Goal: Task Accomplishment & Management: Manage account settings

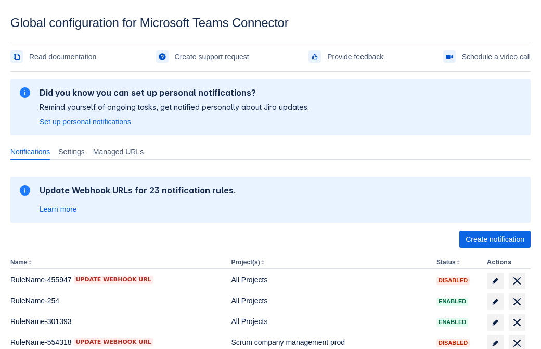
click at [495, 239] on span "Create notification" at bounding box center [495, 239] width 59 height 17
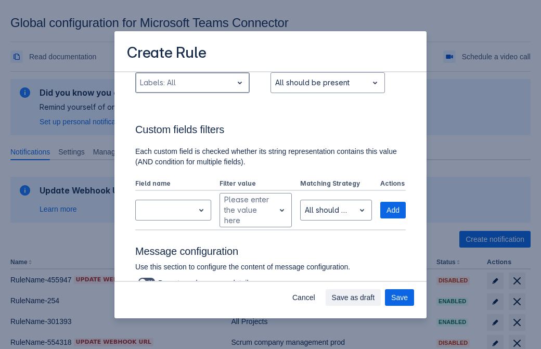
click at [192, 89] on div "Scrollable content" at bounding box center [184, 82] width 88 height 12
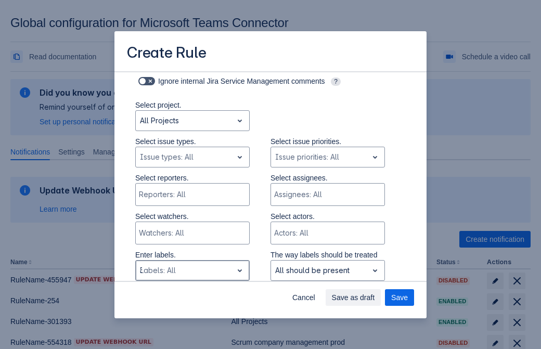
type input "310127_label"
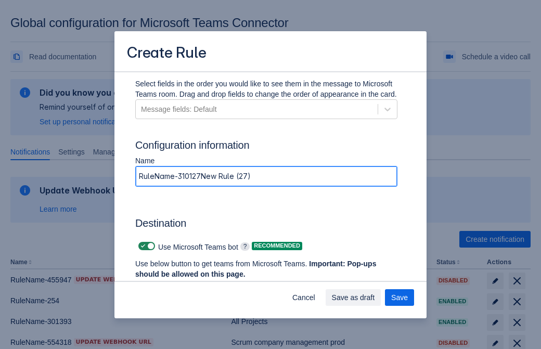
type input "RuleName-310127New Rule (27)"
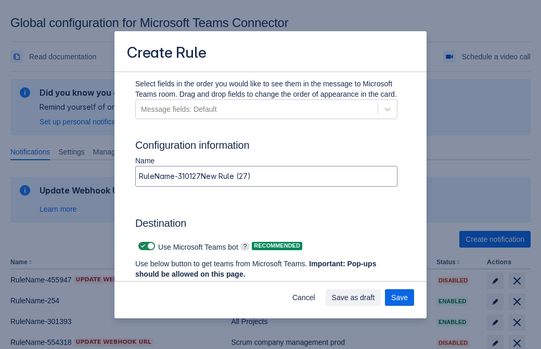
click at [142, 246] on span "Scrollable content" at bounding box center [143, 246] width 8 height 8
click at [142, 246] on input "Scrollable content" at bounding box center [141, 246] width 7 height 7
checkbox input "false"
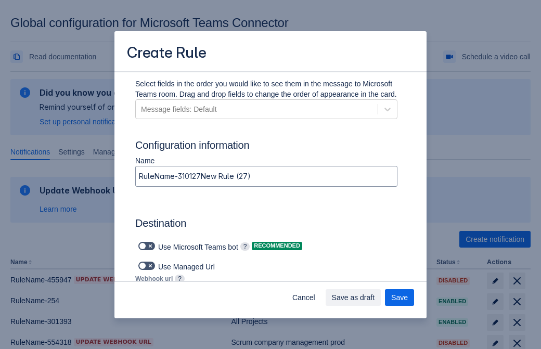
type input "[URL][DOMAIN_NAME][DATE]"
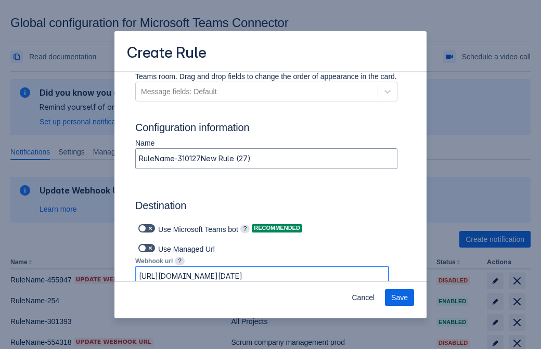
click at [400, 298] on span "Save" at bounding box center [399, 297] width 17 height 17
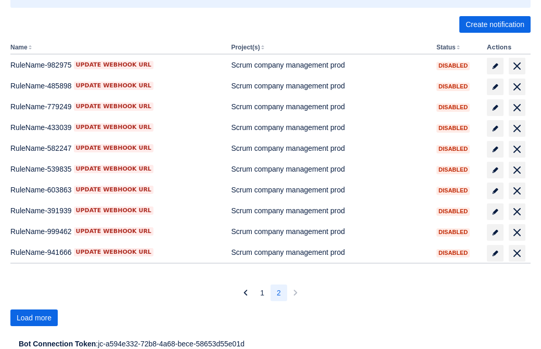
click at [34, 318] on span "Load more" at bounding box center [34, 318] width 35 height 17
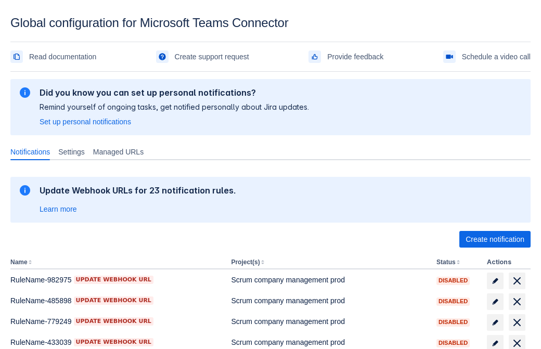
scroll to position [215, 0]
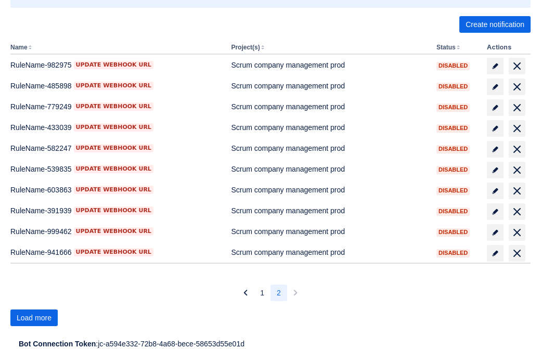
click at [34, 318] on span "Load more" at bounding box center [34, 318] width 35 height 17
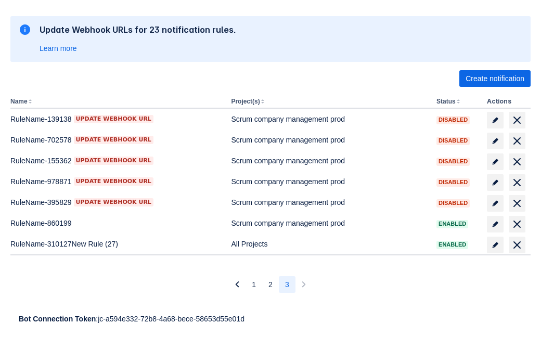
scroll to position [161, 0]
click at [517, 245] on span "delete" at bounding box center [517, 245] width 12 height 12
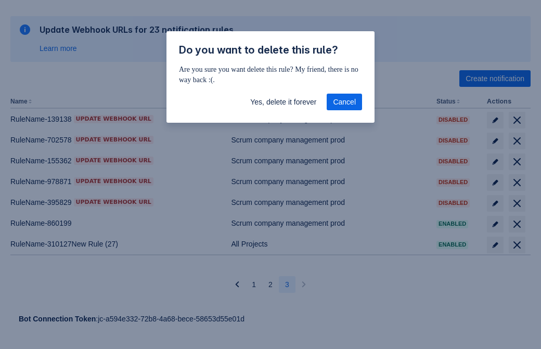
click at [283, 102] on span "Yes, delete it forever" at bounding box center [283, 102] width 66 height 17
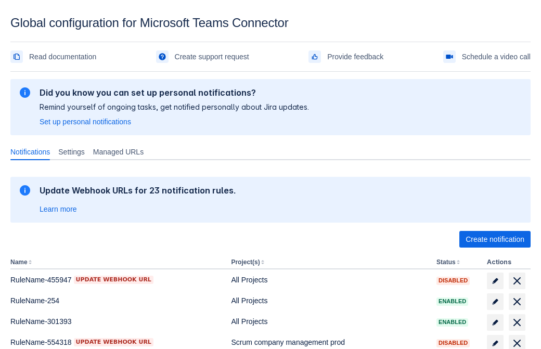
click at [495, 239] on span "Create notification" at bounding box center [495, 239] width 59 height 17
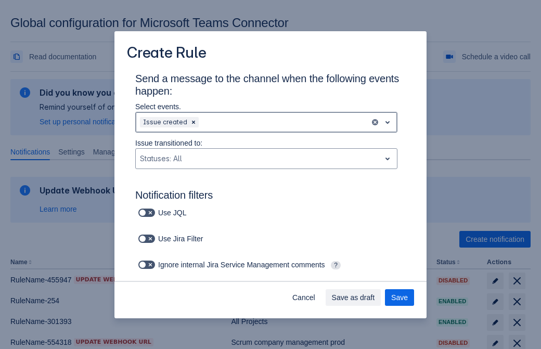
click at [266, 122] on div "Scrollable content" at bounding box center [283, 122] width 165 height 12
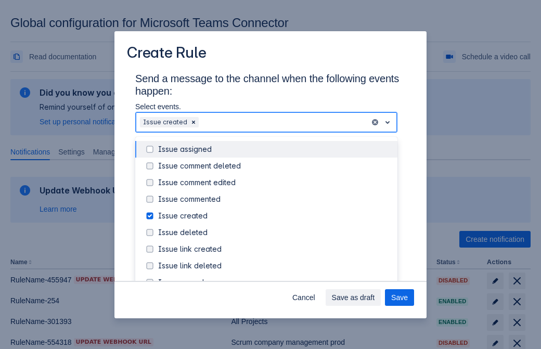
click at [275, 216] on div "Issue created" at bounding box center [274, 216] width 233 height 10
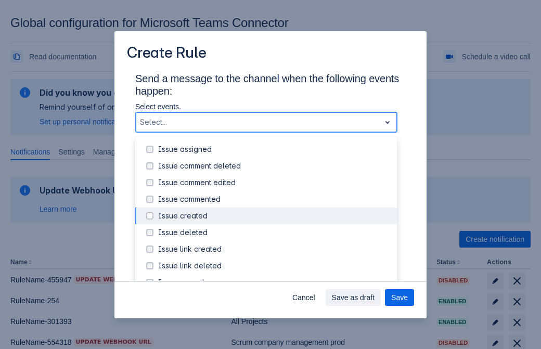
click at [275, 311] on div "Issue updated" at bounding box center [274, 316] width 233 height 10
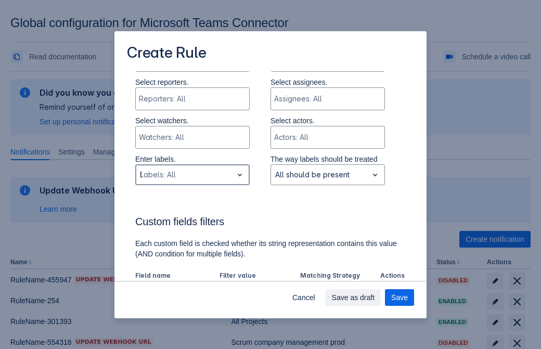
type input "964331_label"
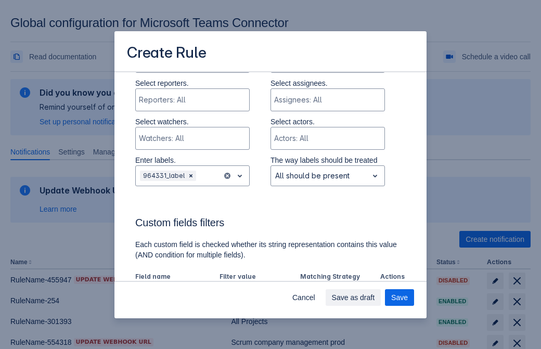
scroll to position [611, 0]
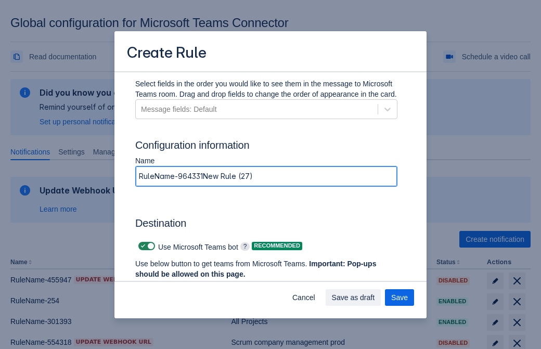
type input "RuleName-964331New Rule (27)"
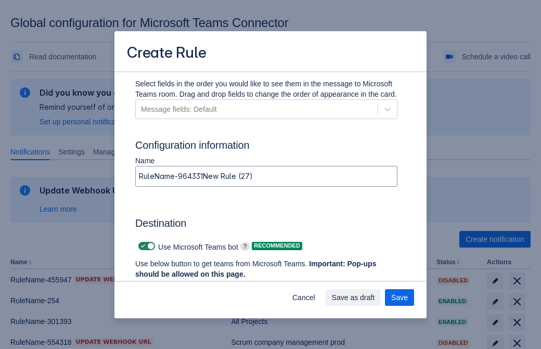
click at [142, 246] on span "Scrollable content" at bounding box center [143, 246] width 8 height 8
click at [142, 246] on input "Scrollable content" at bounding box center [141, 246] width 7 height 7
checkbox input "false"
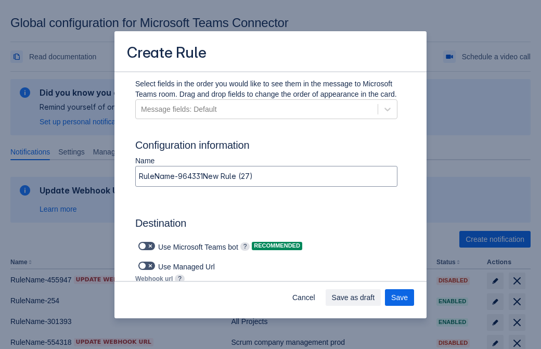
type input "https://prod-34.westus.logic.azure.com:443/workflows/b225ecea21af403f967199aab2…"
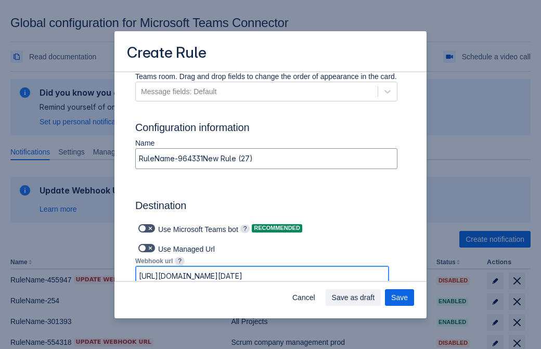
click at [375, 298] on span "Save as draft" at bounding box center [353, 297] width 43 height 17
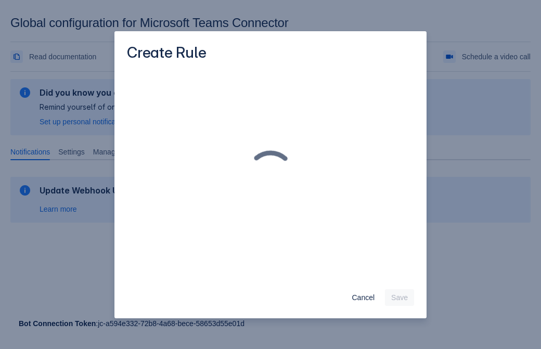
scroll to position [0, 0]
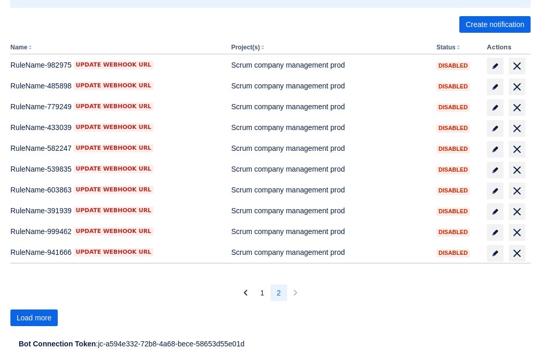
click at [34, 318] on span "Load more" at bounding box center [34, 318] width 35 height 17
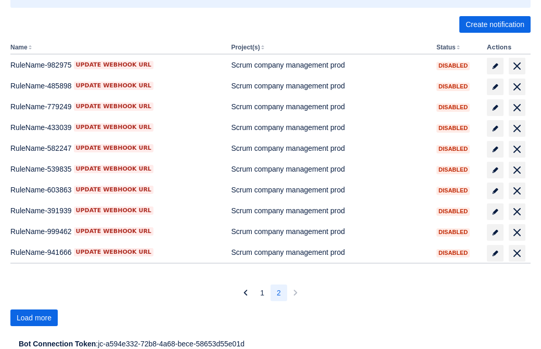
click at [34, 318] on span "Load more" at bounding box center [34, 318] width 35 height 17
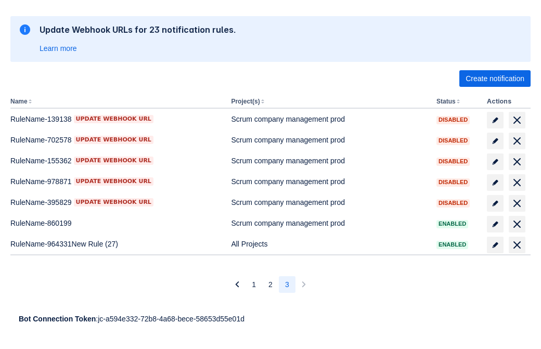
scroll to position [161, 0]
click at [517, 245] on span "delete" at bounding box center [517, 245] width 12 height 12
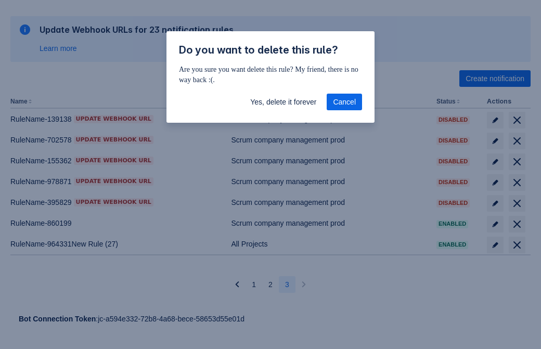
click at [283, 102] on span "Yes, delete it forever" at bounding box center [283, 102] width 66 height 17
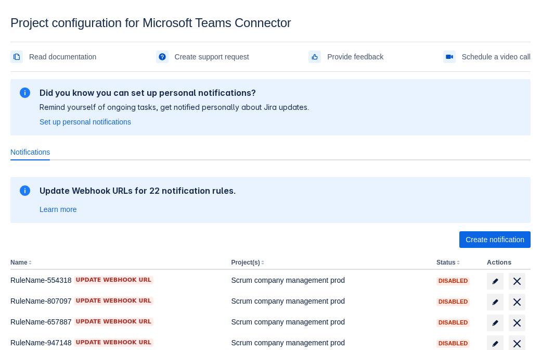
click at [495, 239] on span "Create notification" at bounding box center [495, 239] width 59 height 17
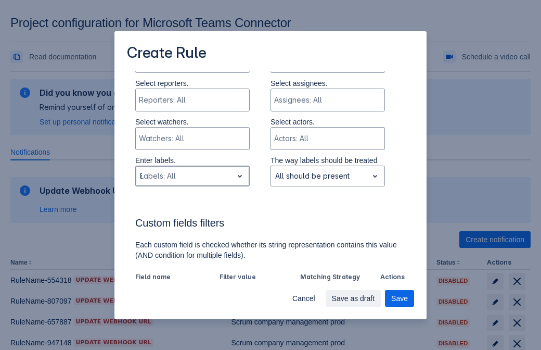
type input "870559_label"
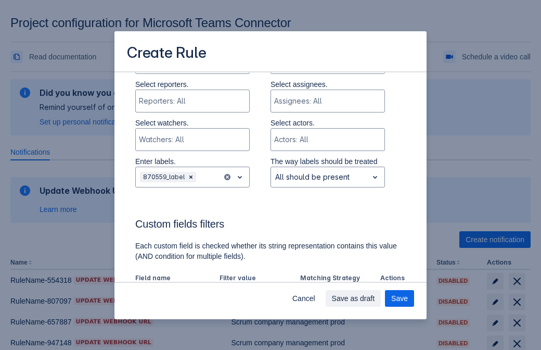
scroll to position [574, 0]
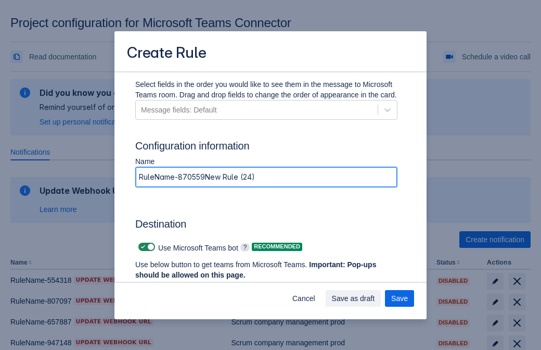
type input "RuleName-870559New Rule (24)"
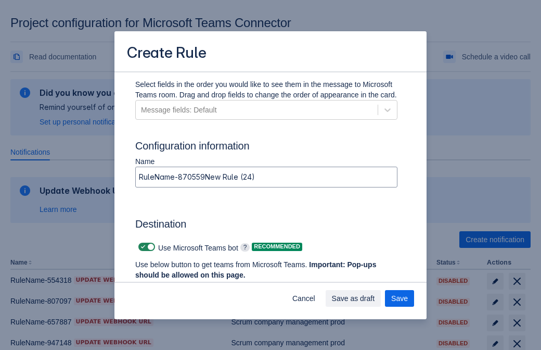
click at [142, 247] on span at bounding box center [143, 246] width 8 height 8
click at [142, 247] on input "checkbox" at bounding box center [141, 247] width 7 height 7
checkbox input "false"
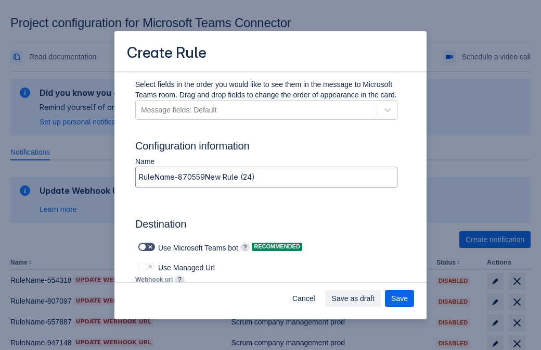
type input "https://prod-66.westus.logic.azure.com:443/workflows/8c648f5704ae4c43ad0e610244…"
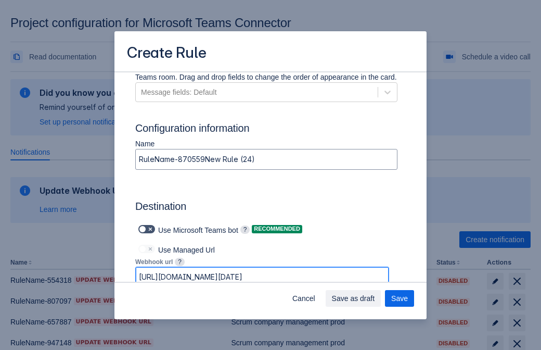
click at [375, 298] on span "Save as draft" at bounding box center [353, 298] width 43 height 17
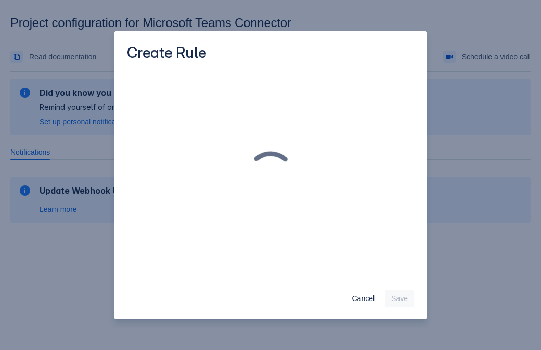
scroll to position [0, 0]
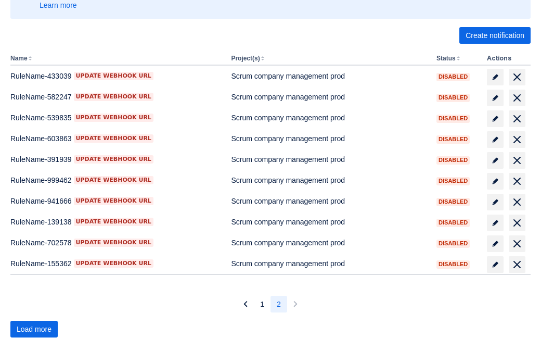
click at [34, 329] on span "Load more" at bounding box center [34, 329] width 35 height 17
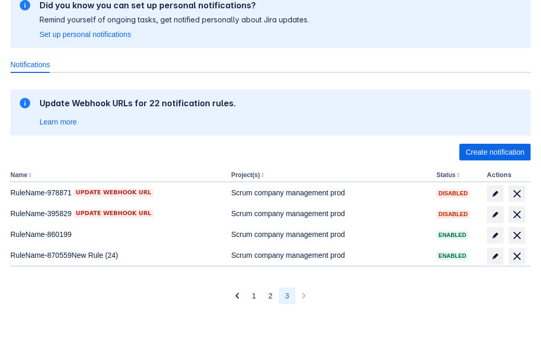
scroll to position [87, 0]
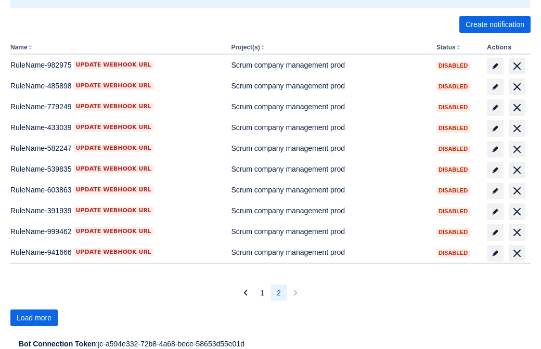
click at [34, 318] on span "Load more" at bounding box center [34, 318] width 35 height 17
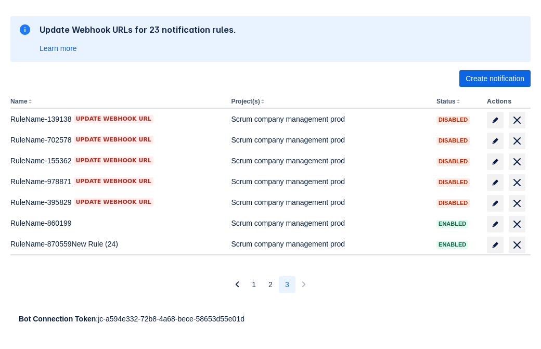
scroll to position [161, 0]
click at [517, 245] on span "delete" at bounding box center [517, 245] width 12 height 12
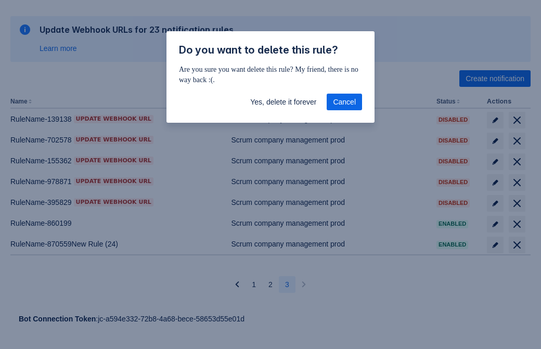
click at [283, 102] on span "Yes, delete it forever" at bounding box center [283, 102] width 66 height 17
